Goal: Information Seeking & Learning: Learn about a topic

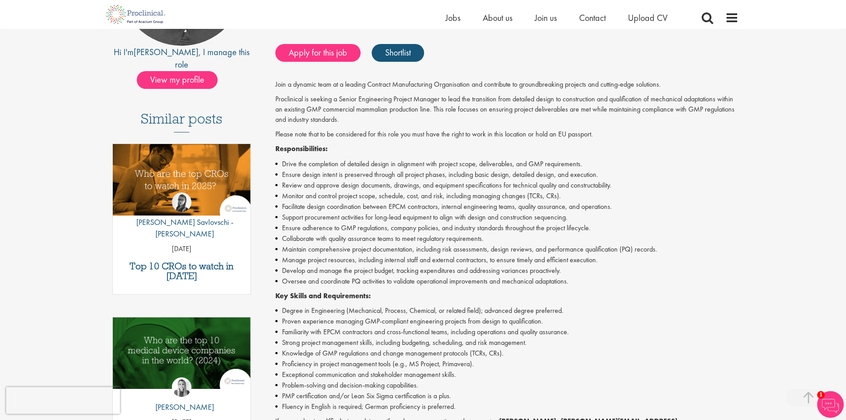
scroll to position [222, 0]
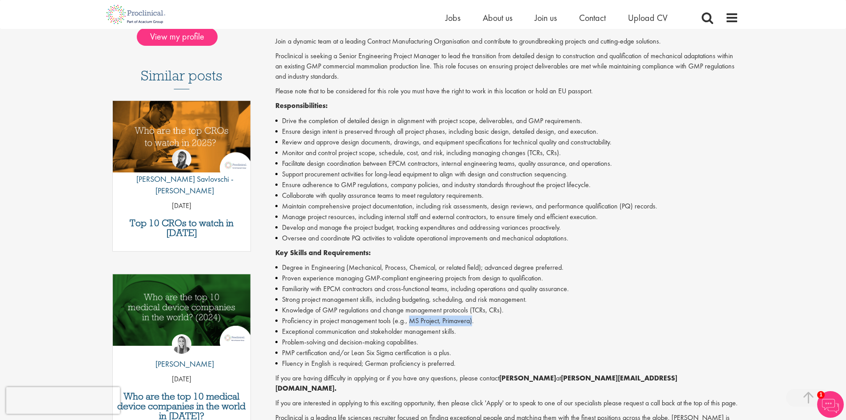
drag, startPoint x: 411, startPoint y: 320, endPoint x: 472, endPoint y: 320, distance: 61.8
click at [472, 320] on li "Proficiency in project management tools (e.g., MS Project, Primavera)." at bounding box center [506, 320] width 463 height 11
copy li "MS Project, Primavera)"
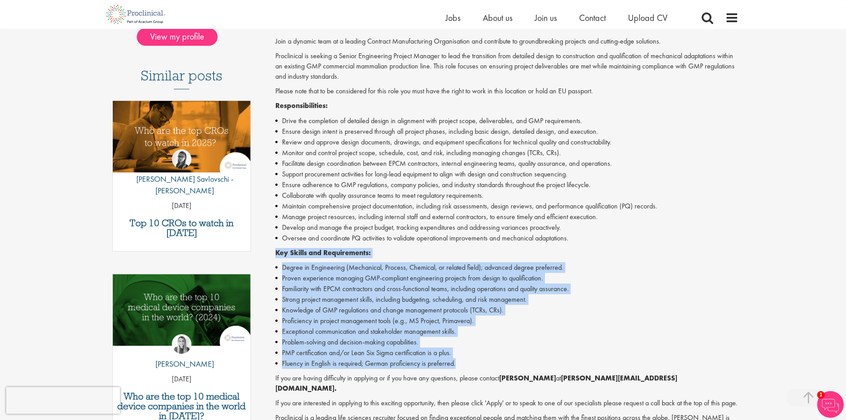
drag, startPoint x: 276, startPoint y: 253, endPoint x: 466, endPoint y: 363, distance: 219.2
click at [466, 363] on div "Join a dynamic team at a leading Contract Manufacturing Organisation and contri…" at bounding box center [506, 246] width 463 height 421
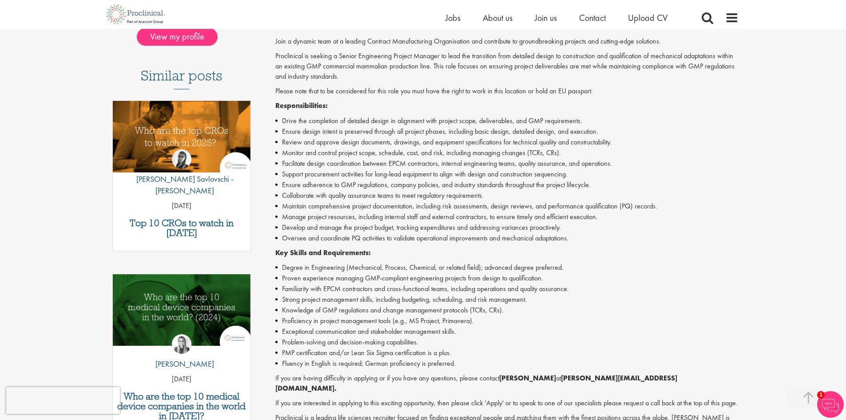
click at [339, 94] on p "Please note that to be considered for this role you must have the right to work…" at bounding box center [506, 91] width 463 height 10
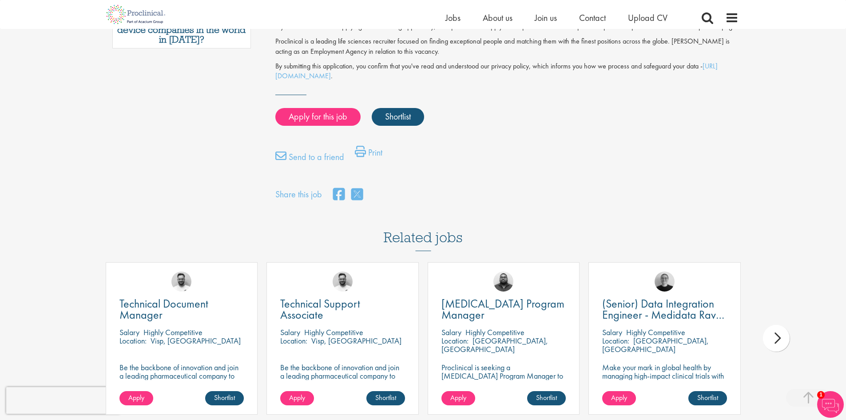
scroll to position [496, 0]
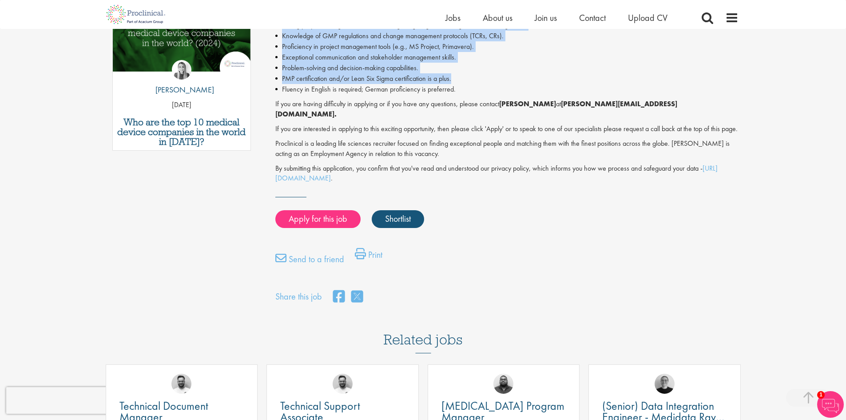
drag, startPoint x: 276, startPoint y: 192, endPoint x: 453, endPoint y: 79, distance: 209.8
copy div "Proclinical is seeking a Senior Engineering Project Manager to lead the transit…"
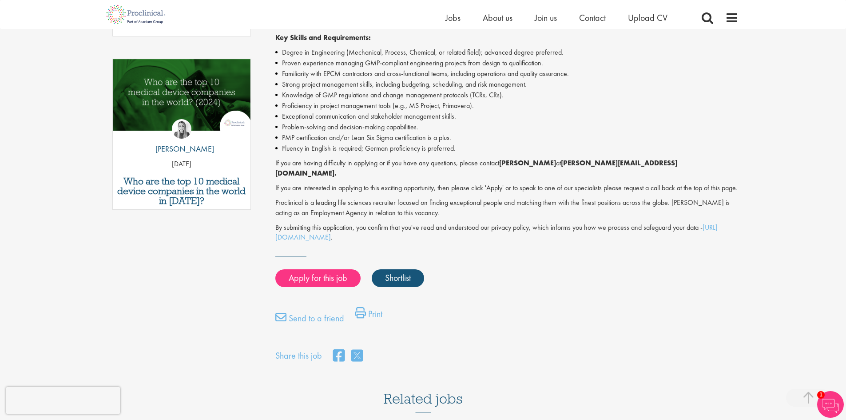
scroll to position [319, 0]
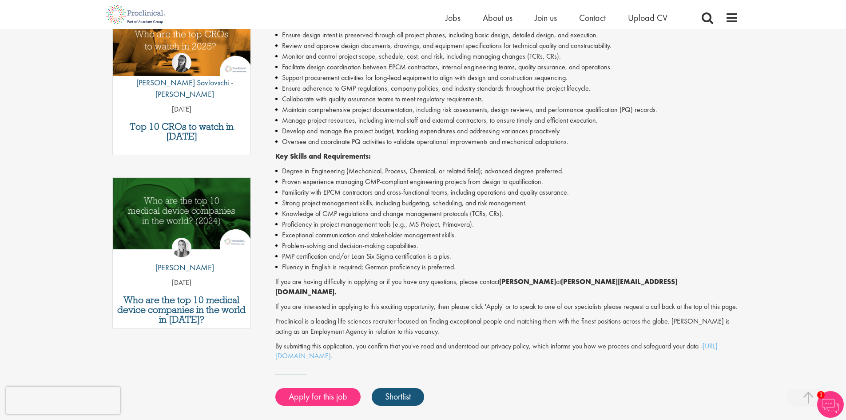
drag, startPoint x: 309, startPoint y: 256, endPoint x: 573, endPoint y: 217, distance: 267.3
click at [573, 217] on li "Knowledge of GMP regulations and change management protocols (TCRs, CRs)." at bounding box center [506, 213] width 463 height 11
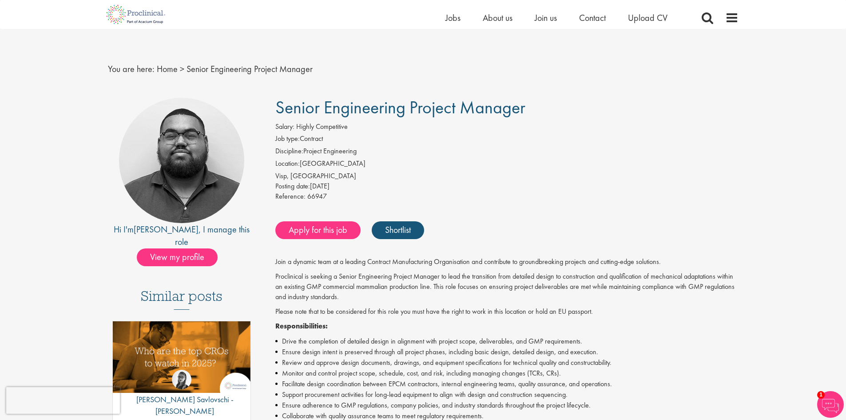
scroll to position [0, 0]
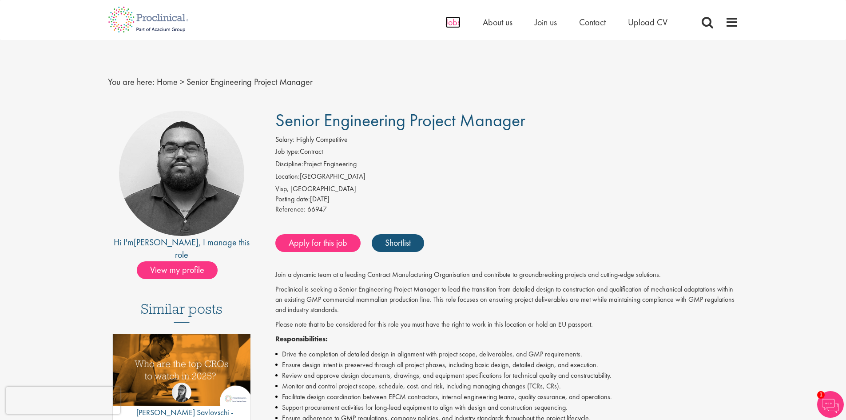
click at [451, 26] on span "Jobs" at bounding box center [453, 22] width 15 height 12
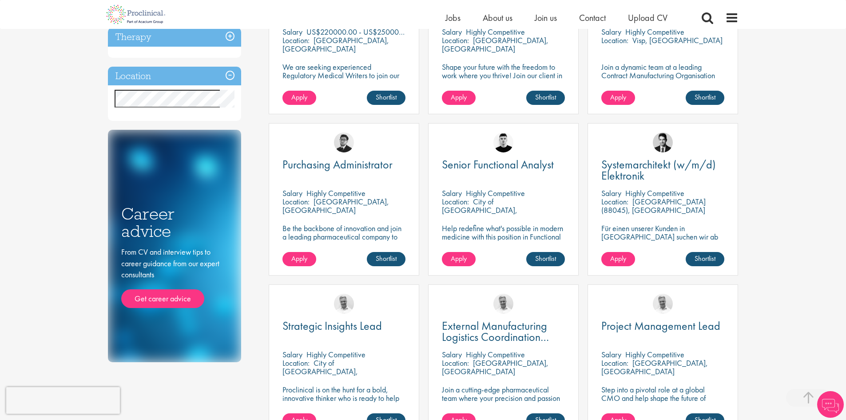
scroll to position [578, 0]
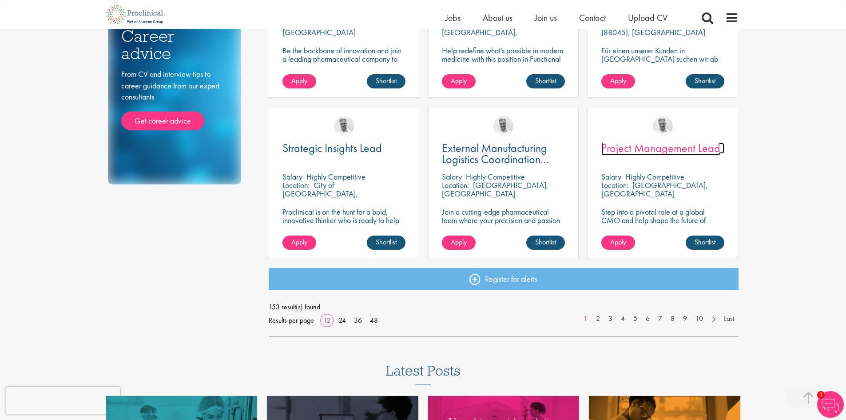
click at [672, 152] on span "Project Management Lead" at bounding box center [661, 147] width 119 height 15
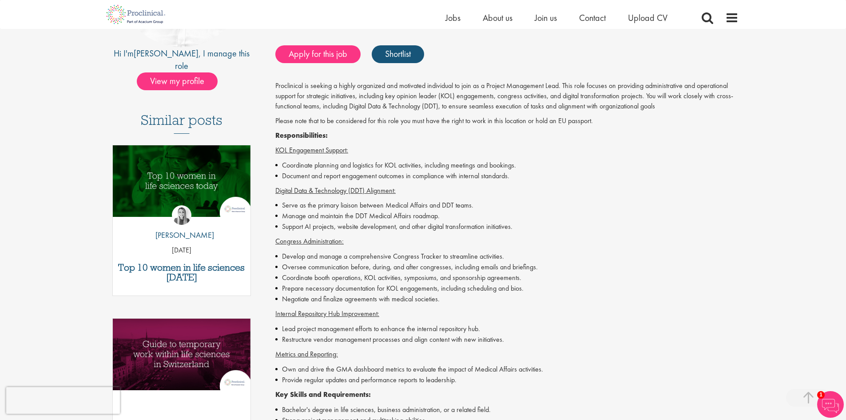
scroll to position [311, 0]
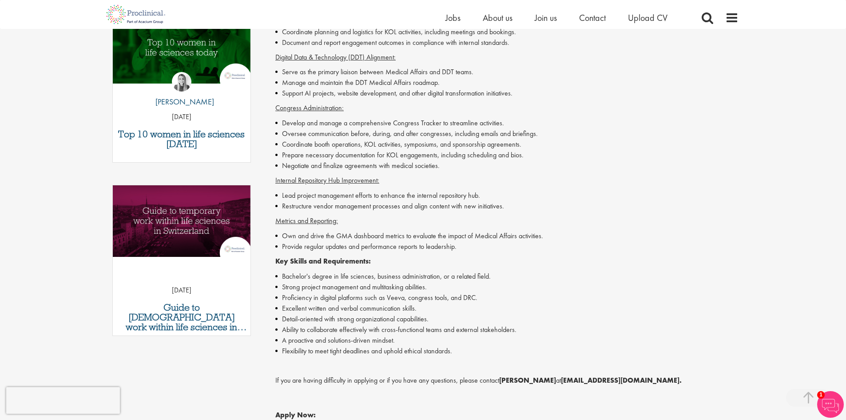
drag, startPoint x: 613, startPoint y: 245, endPoint x: 511, endPoint y: 220, distance: 104.3
click at [511, 220] on p "Metrics and Reporting:" at bounding box center [506, 221] width 463 height 10
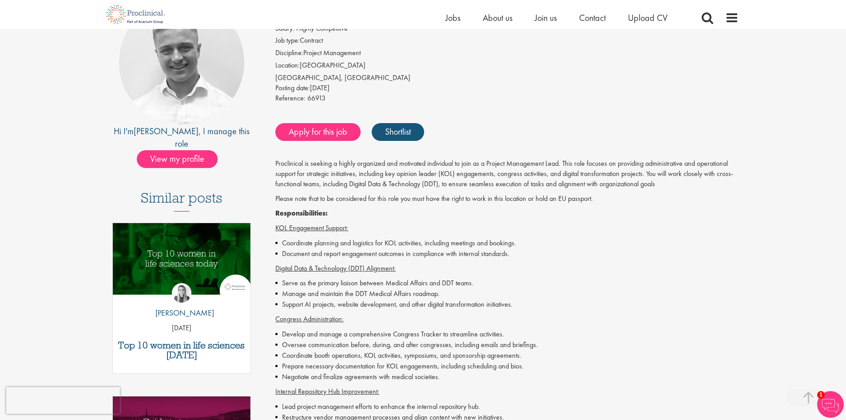
scroll to position [0, 0]
